Goal: Task Accomplishment & Management: Manage account settings

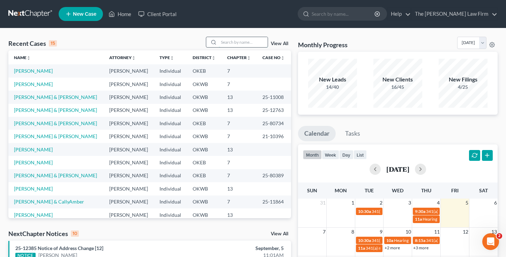
click at [235, 42] on input "search" at bounding box center [243, 42] width 49 height 10
type input "nail"
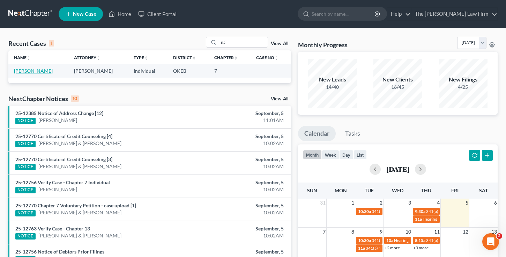
click at [29, 72] on link "[PERSON_NAME]" at bounding box center [33, 71] width 39 height 6
select select "4"
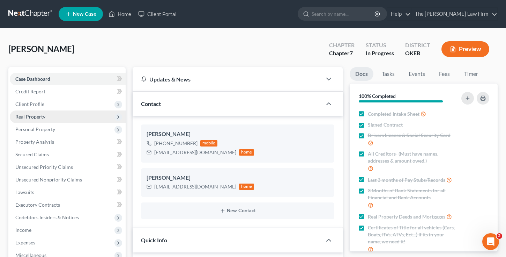
scroll to position [460, 0]
click at [29, 113] on span "Real Property" at bounding box center [30, 116] width 30 height 6
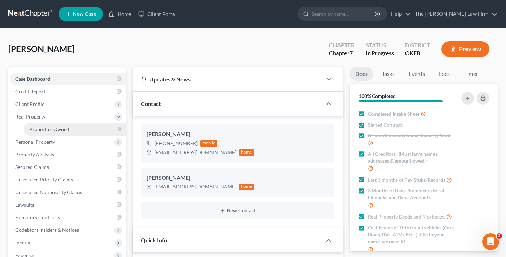
click at [44, 129] on span "Properties Owned" at bounding box center [49, 129] width 40 height 6
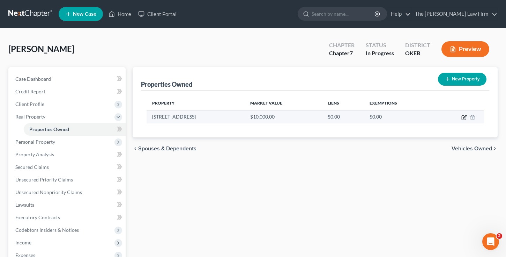
click at [463, 116] on icon "button" at bounding box center [465, 118] width 6 height 6
select select "37"
select select "3"
select select "0"
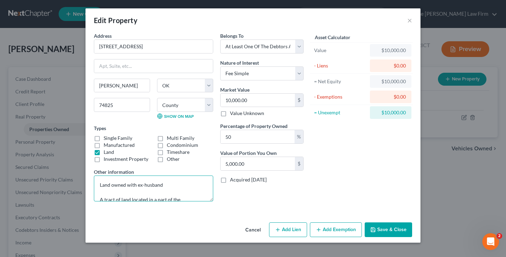
click at [182, 189] on textarea "Land owned with ex-husband A tract of land located in a part of the [GEOGRAPHIC…" at bounding box center [153, 188] width 119 height 26
click at [162, 183] on textarea "Land owned with ex-husband [PERSON_NAME]'s former house that burned down. She i…" at bounding box center [153, 188] width 119 height 26
type textarea "[PERSON_NAME]'s former house that burned down. She is wanting to rebuild. A tra…"
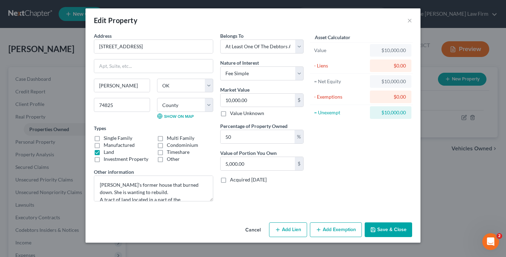
click at [330, 227] on button "Add Exemption" at bounding box center [336, 229] width 52 height 15
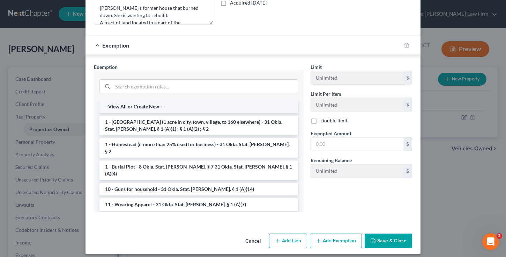
scroll to position [182, 0]
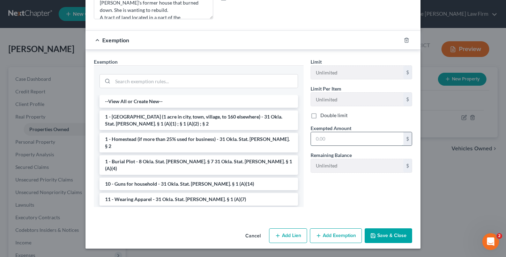
click at [333, 140] on input "text" at bounding box center [357, 138] width 93 height 13
type input "5,000"
click at [193, 120] on li "1 - [GEOGRAPHIC_DATA] (1 acre in city, town, village, to 160 elsewhere) - 31 Ok…" at bounding box center [198, 120] width 199 height 20
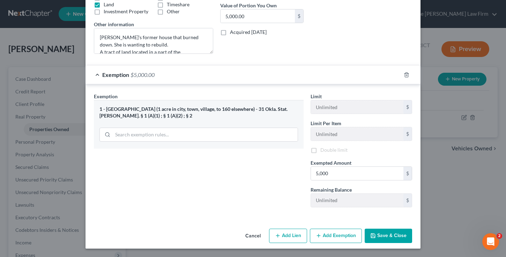
scroll to position [148, 0]
click at [381, 235] on button "Save & Close" at bounding box center [388, 235] width 47 height 15
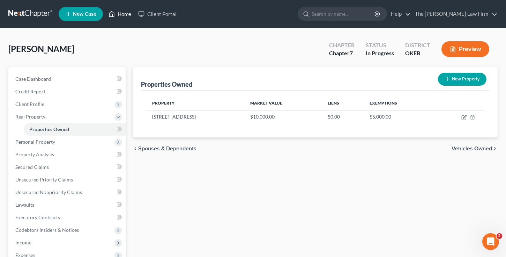
click at [123, 15] on link "Home" at bounding box center [120, 14] width 30 height 13
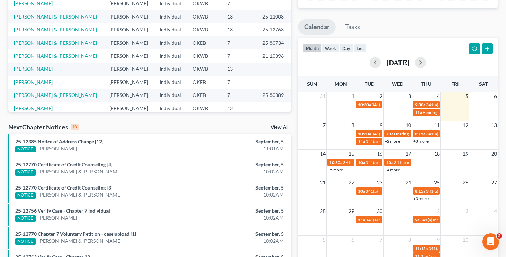
scroll to position [112, 0]
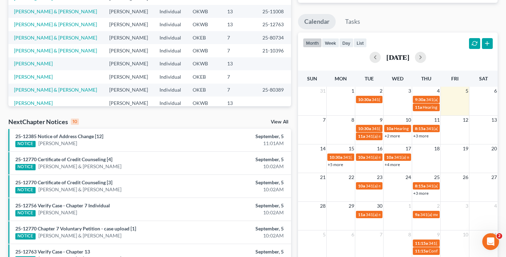
click at [281, 120] on link "View All" at bounding box center [279, 121] width 17 height 5
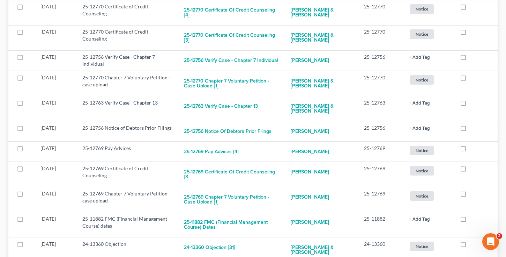
scroll to position [195, 0]
